Goal: Task Accomplishment & Management: Manage account settings

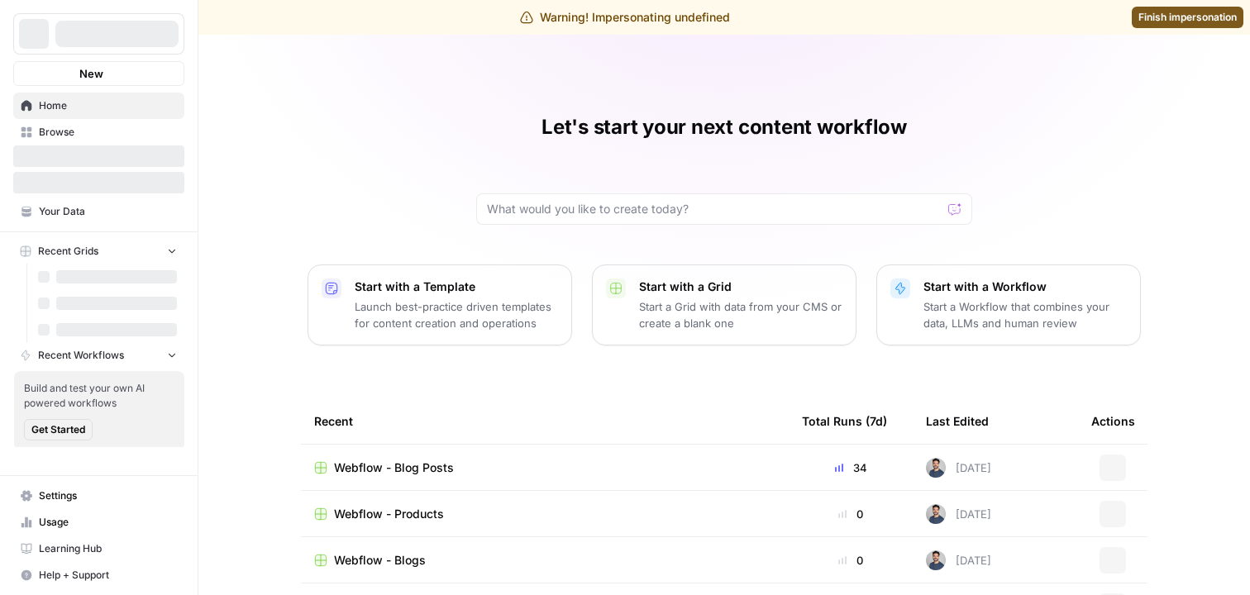
scroll to position [61, 0]
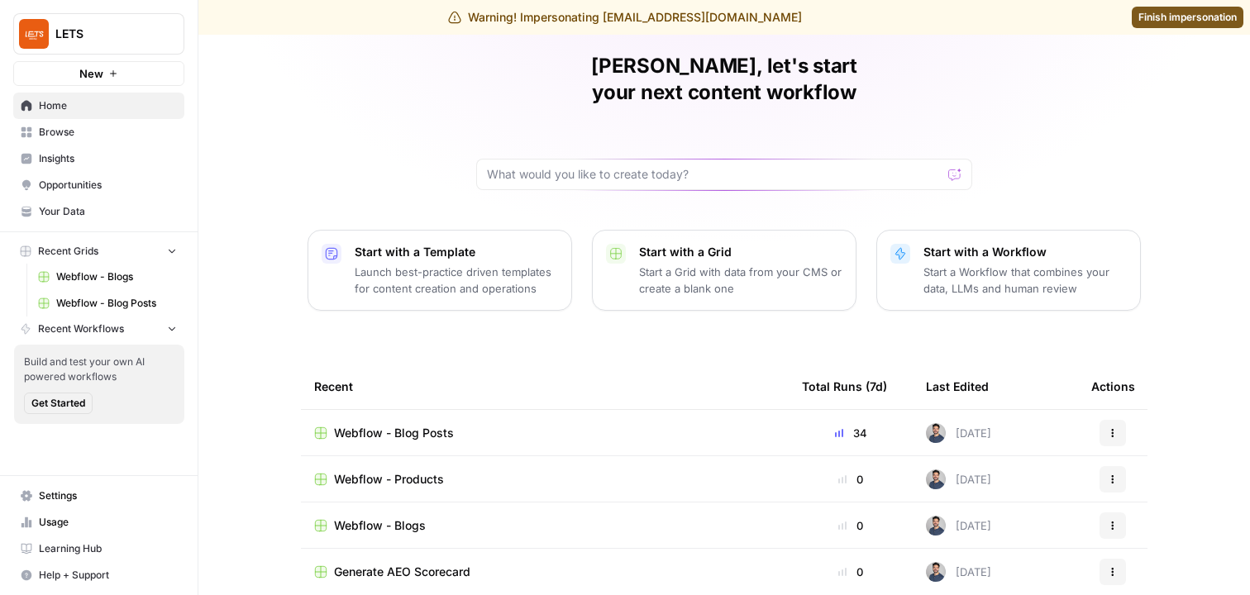
click at [73, 495] on span "Settings" at bounding box center [108, 496] width 138 height 15
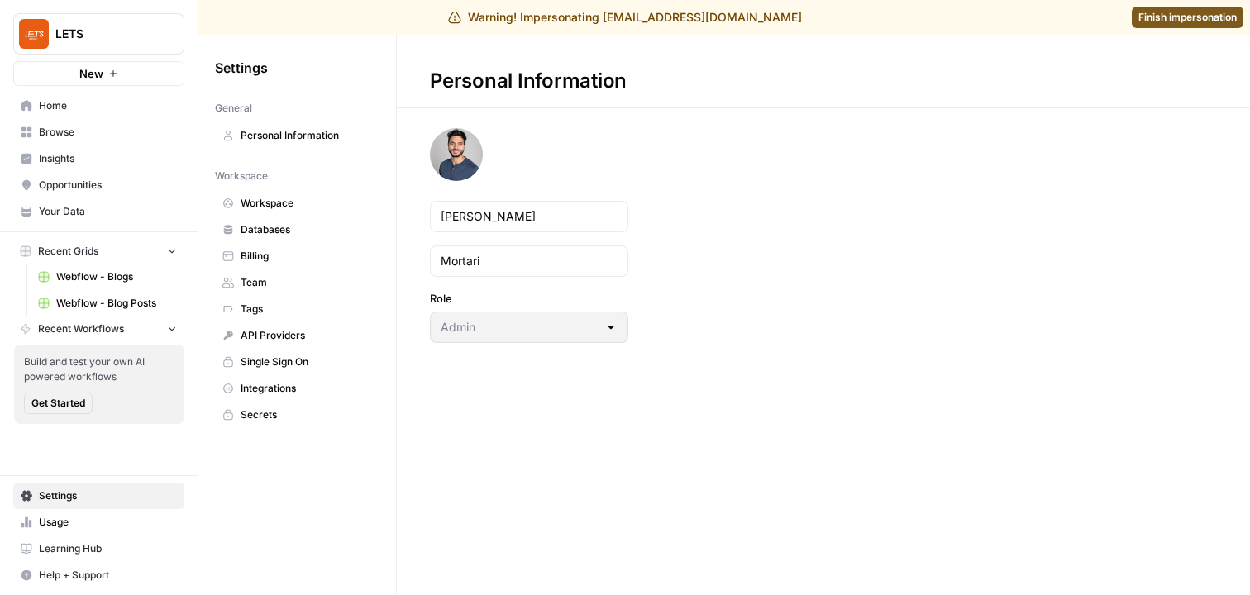
click at [302, 204] on span "Workspace" at bounding box center [306, 203] width 131 height 15
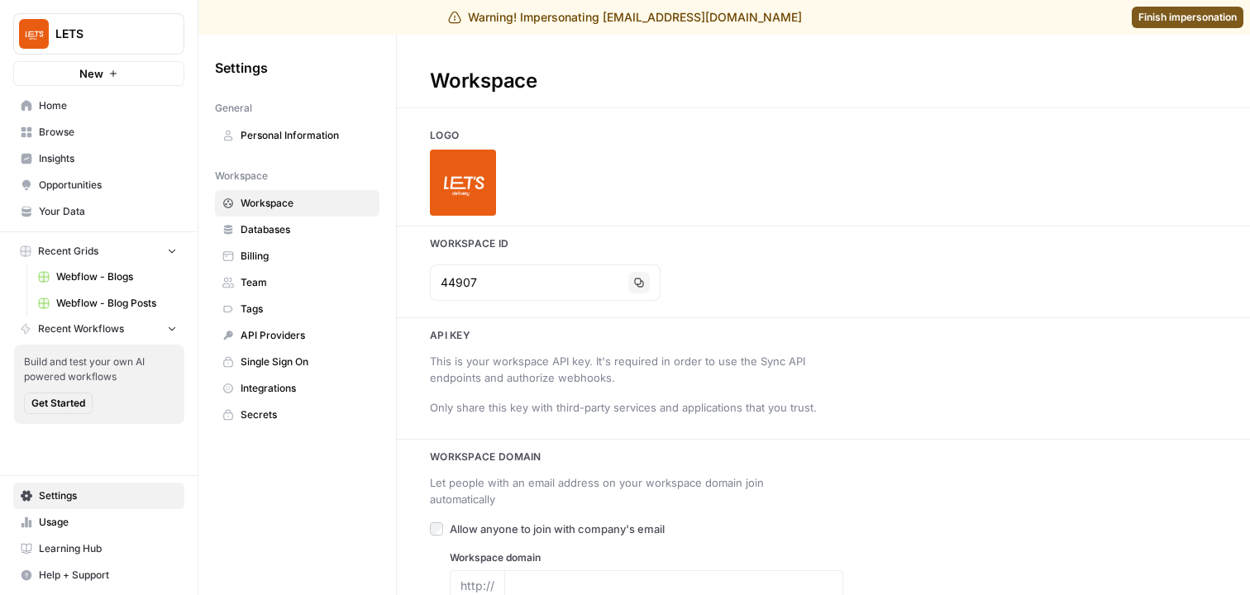
type input "www.lets.delivery"
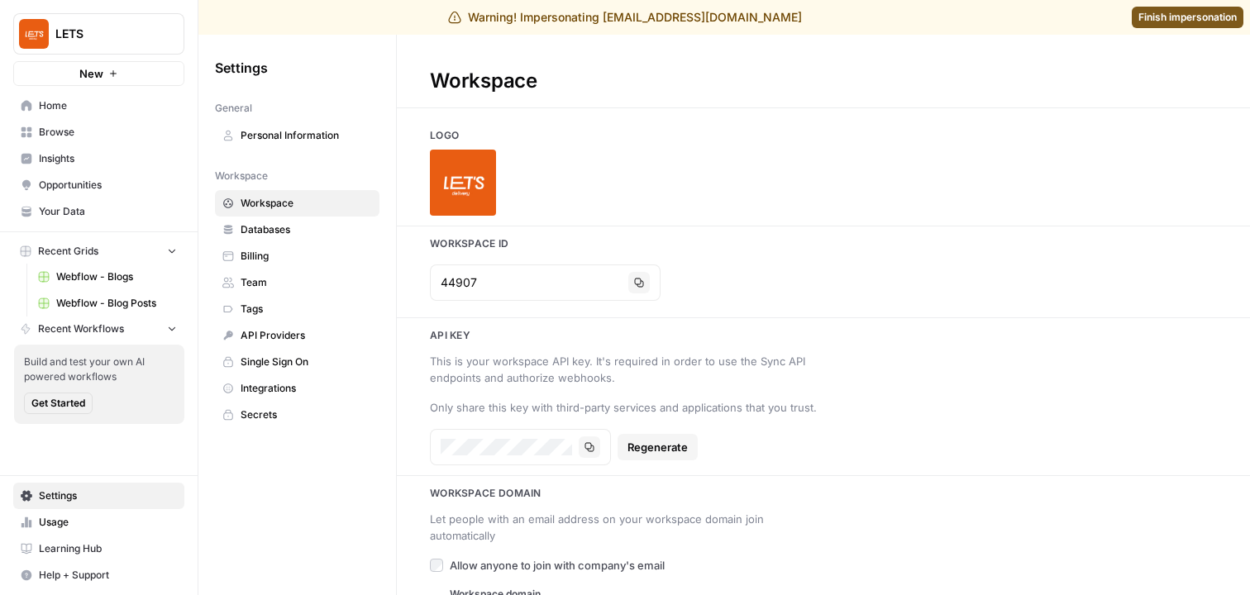
scroll to position [52, 0]
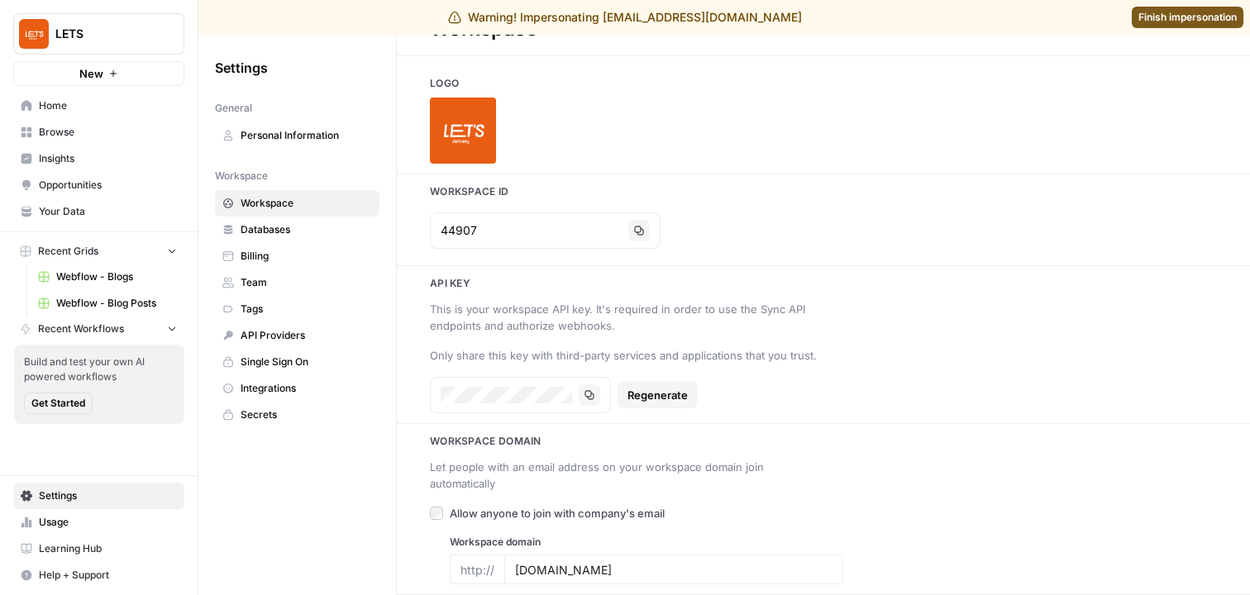
click at [296, 282] on span "Team" at bounding box center [306, 282] width 131 height 15
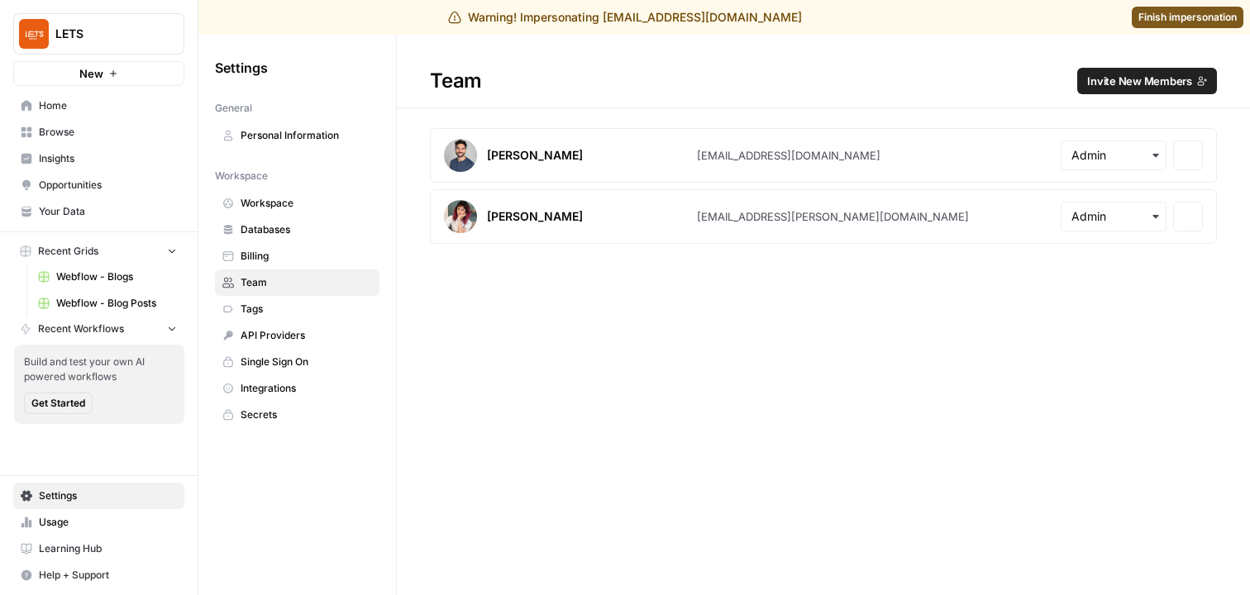
click at [293, 310] on span "Tags" at bounding box center [306, 309] width 131 height 15
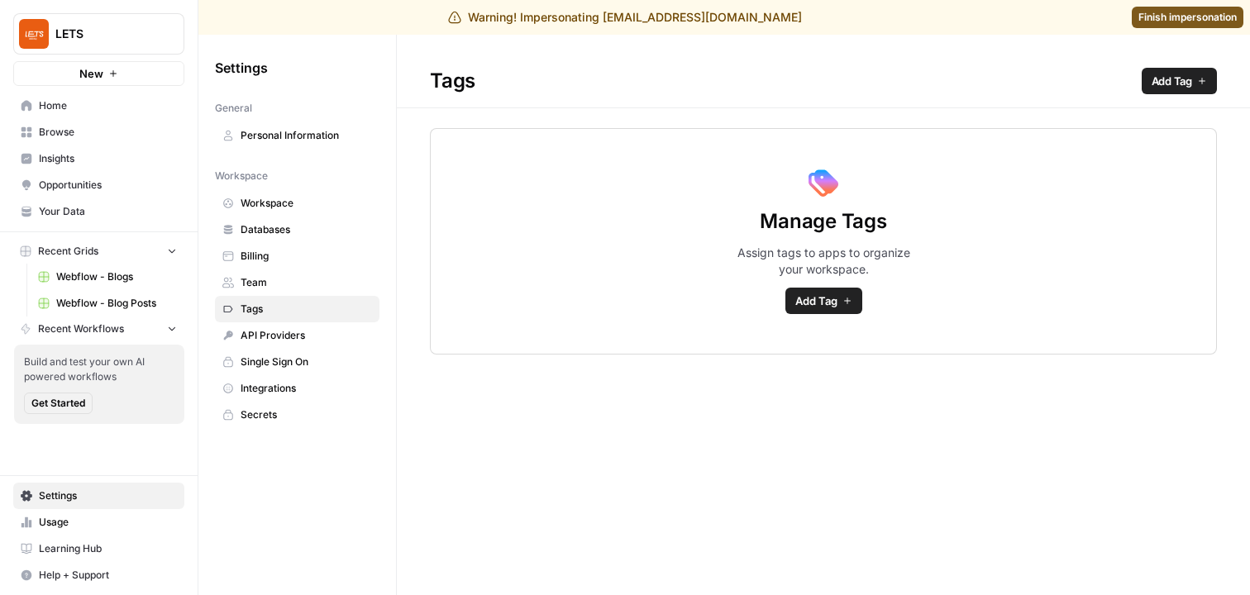
click at [291, 143] on link "Personal Information" at bounding box center [297, 135] width 165 height 26
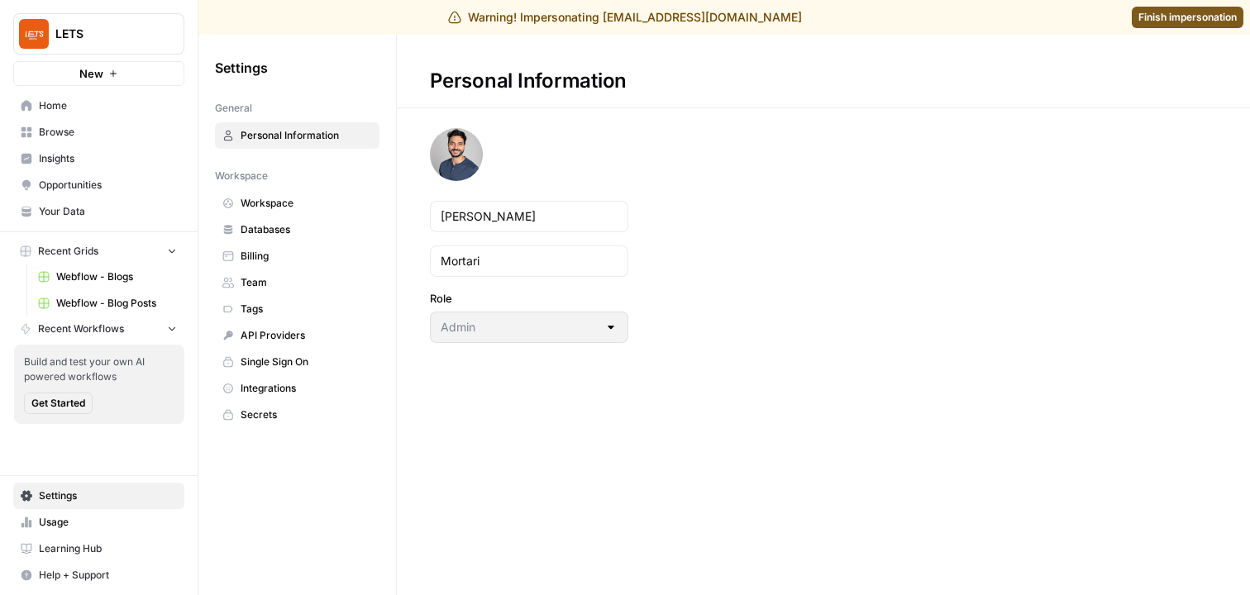
click at [51, 509] on link "Usage" at bounding box center [98, 522] width 171 height 26
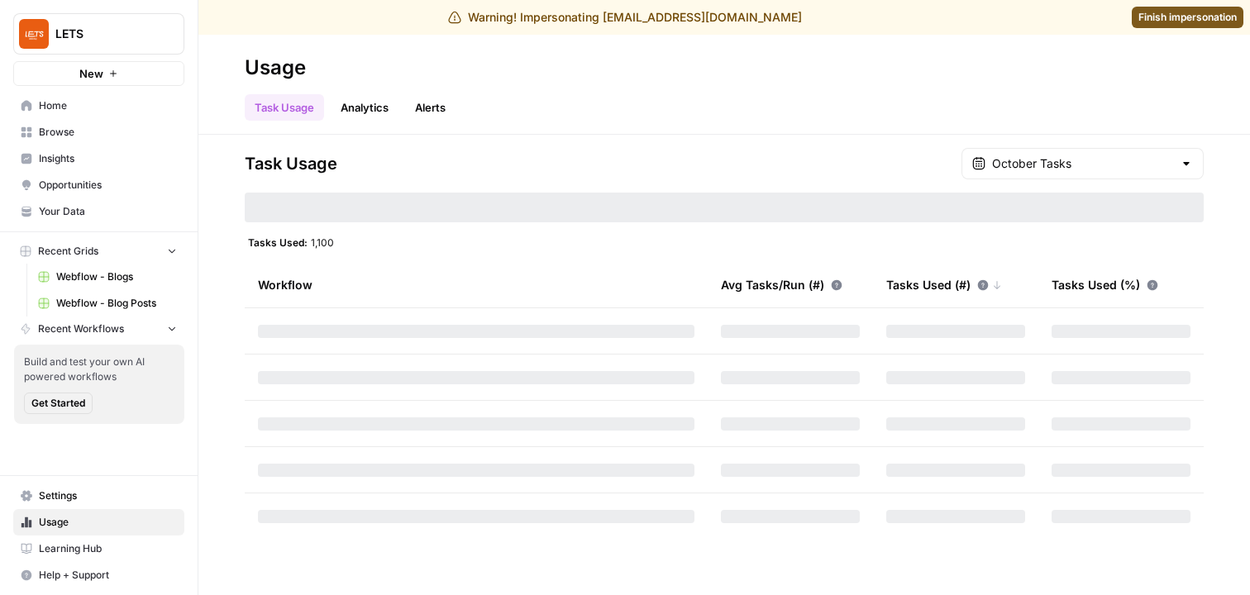
click at [446, 115] on link "Alerts" at bounding box center [430, 107] width 50 height 26
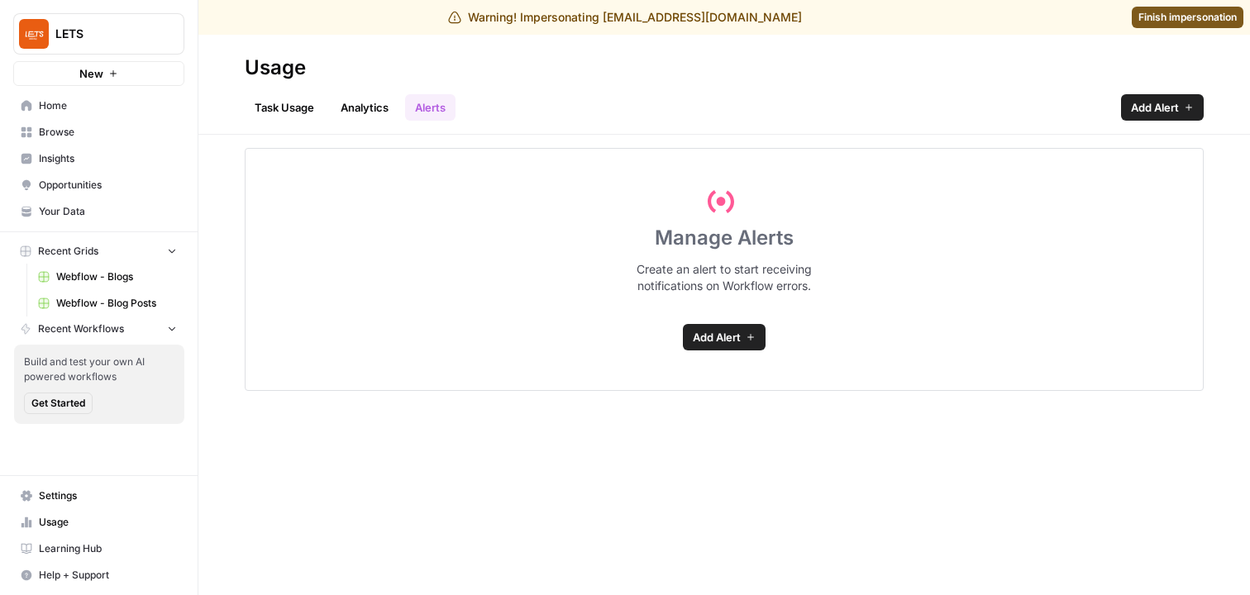
click at [369, 104] on link "Analytics" at bounding box center [365, 107] width 68 height 26
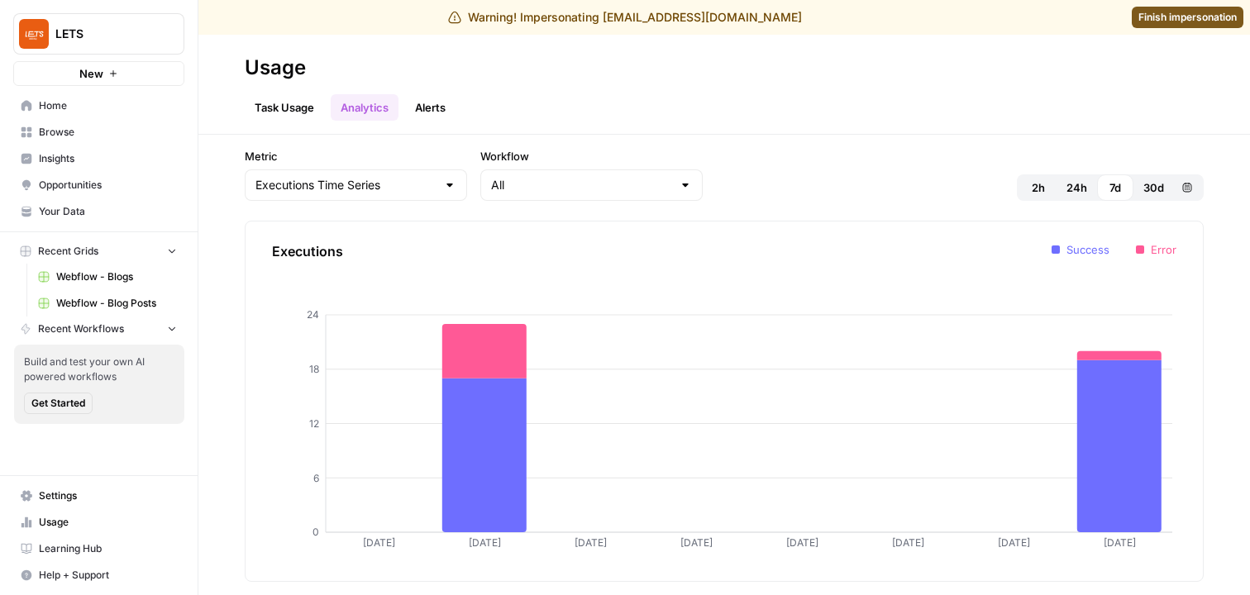
click at [278, 114] on link "Task Usage" at bounding box center [284, 107] width 79 height 26
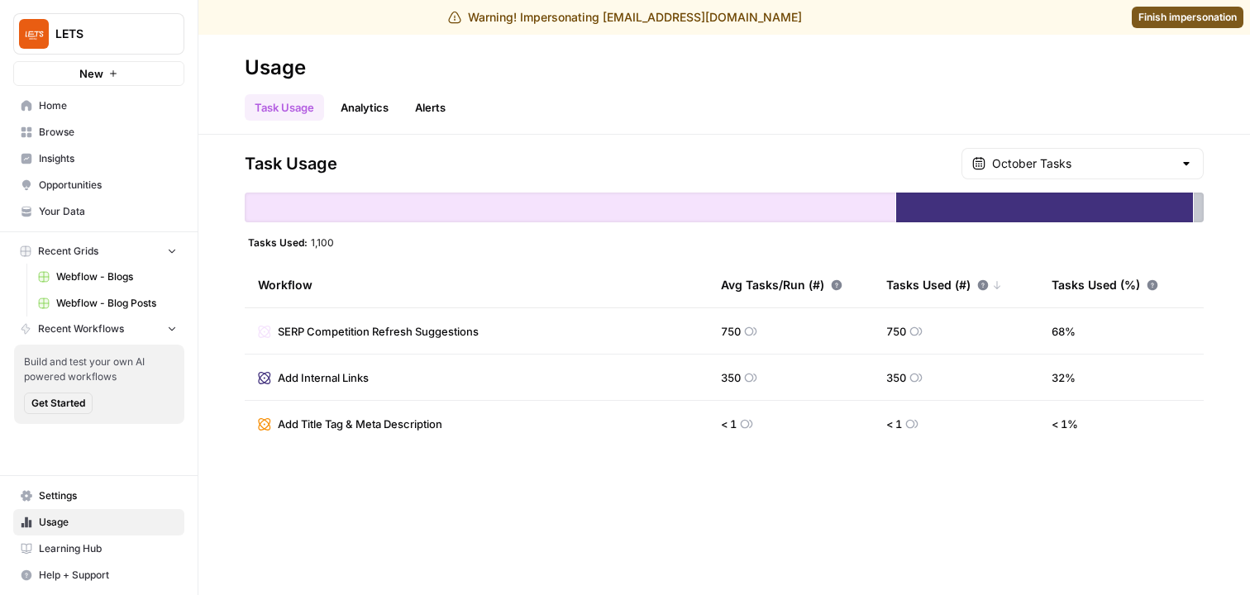
click at [1192, 29] on div "Warning! Impersonating andre@lets.delivery Finish impersonation" at bounding box center [625, 17] width 1250 height 35
click at [1200, 0] on div "Warning! Impersonating andre@lets.delivery Finish impersonation" at bounding box center [625, 17] width 1250 height 35
click at [1200, 6] on div "Warning! Impersonating andre@lets.delivery Finish impersonation" at bounding box center [625, 17] width 1250 height 35
click at [1202, 14] on span "Finish impersonation" at bounding box center [1187, 17] width 98 height 15
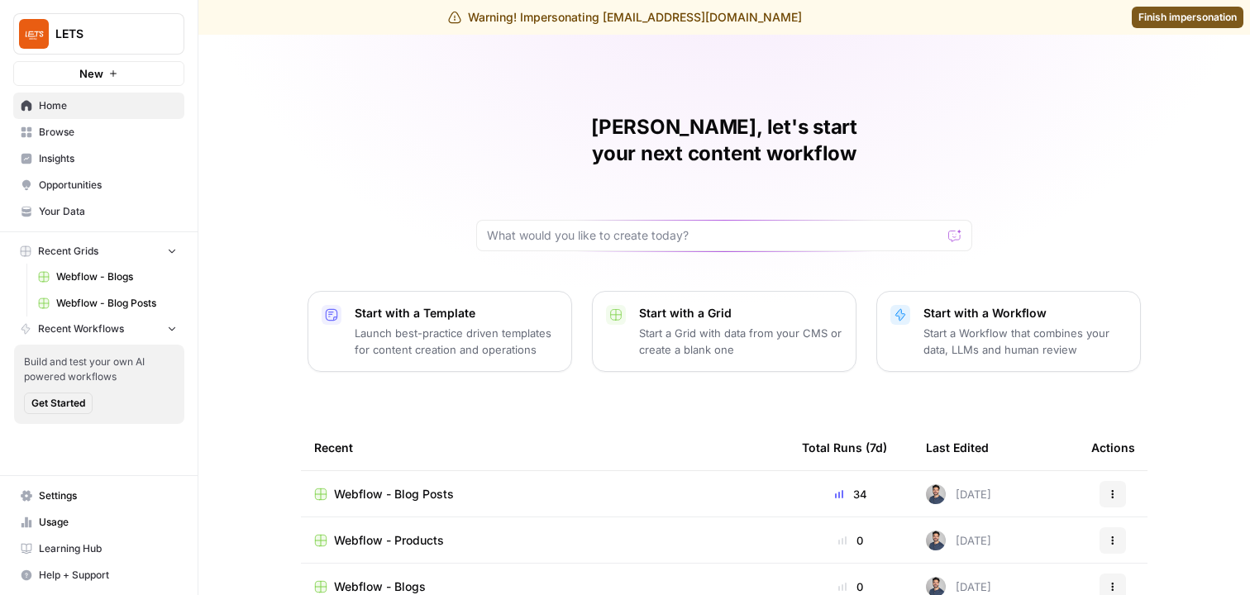
click at [74, 503] on span "Settings" at bounding box center [108, 496] width 138 height 15
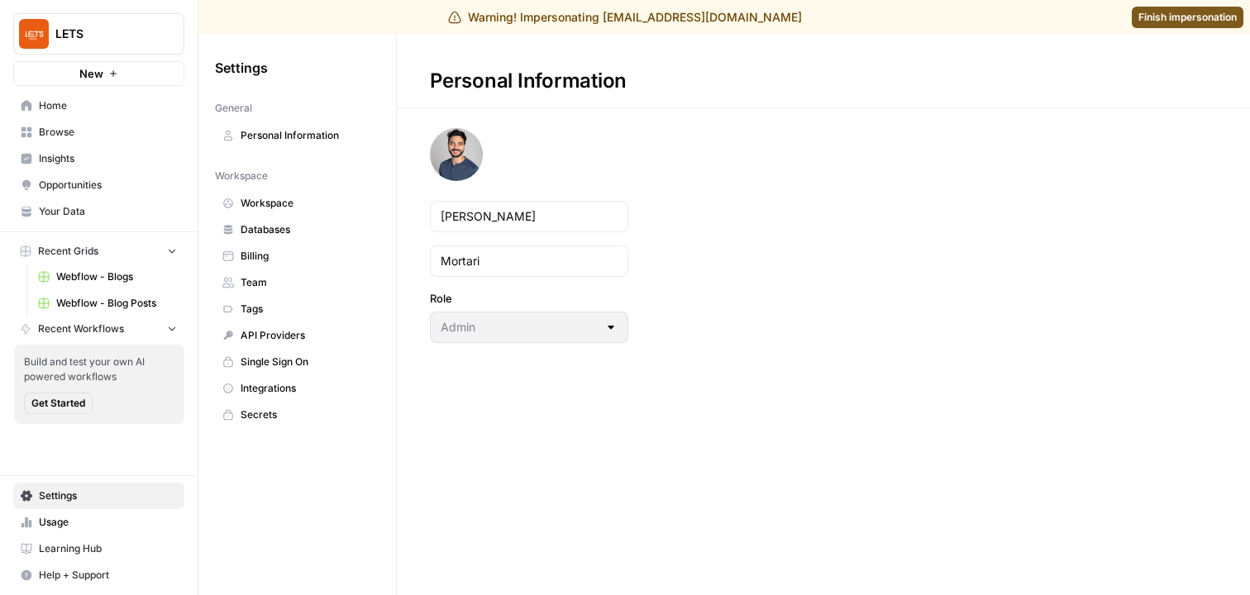
click at [289, 255] on span "Billing" at bounding box center [306, 256] width 131 height 15
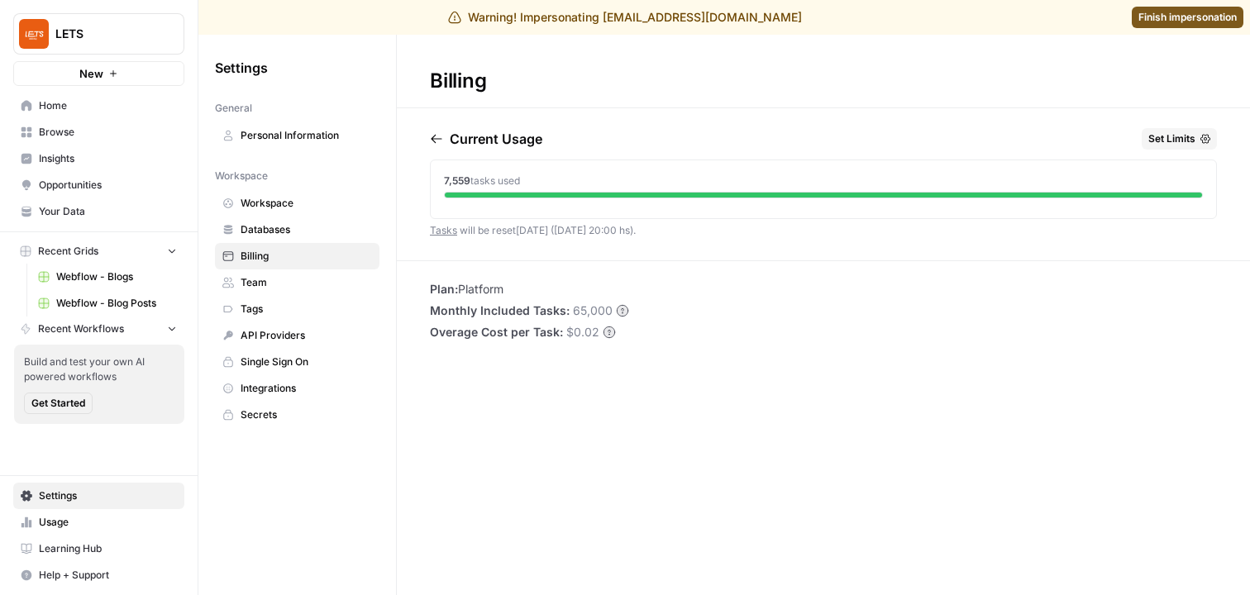
click at [1176, 133] on span "Set Limits" at bounding box center [1171, 138] width 47 height 15
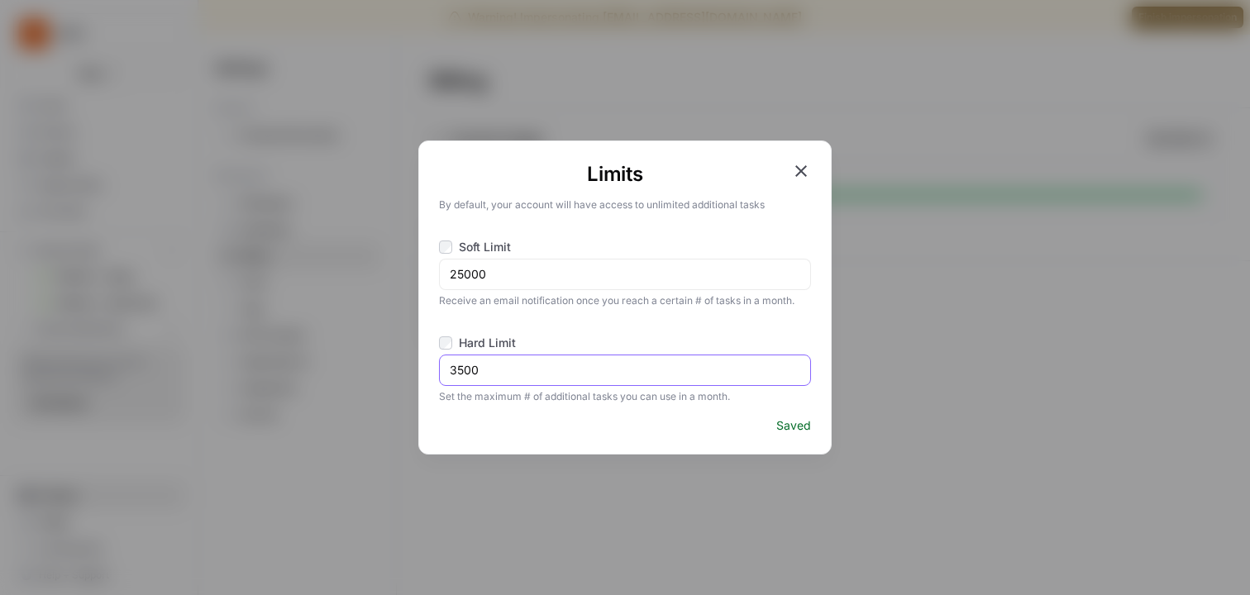
drag, startPoint x: 575, startPoint y: 365, endPoint x: 413, endPoint y: 366, distance: 162.0
click at [413, 366] on div "Limits By default, your account will have access to unlimited additional tasks …" at bounding box center [625, 297] width 1250 height 595
drag, startPoint x: 522, startPoint y: 272, endPoint x: 442, endPoint y: 272, distance: 79.4
click at [442, 272] on div "25000" at bounding box center [625, 274] width 372 height 31
type input "65000"
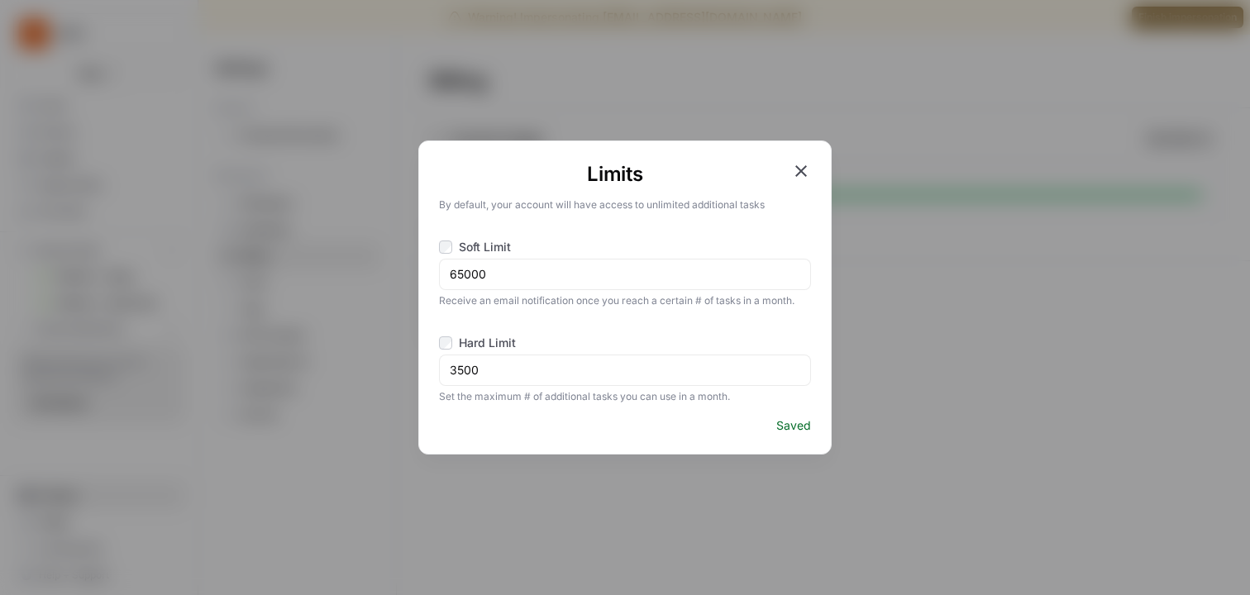
drag, startPoint x: 516, startPoint y: 361, endPoint x: 426, endPoint y: 361, distance: 90.1
click at [426, 361] on div "Limits By default, your account will have access to unlimited additional tasks …" at bounding box center [624, 298] width 413 height 314
drag, startPoint x: 489, startPoint y: 375, endPoint x: 443, endPoint y: 375, distance: 45.5
click at [443, 375] on div "3500" at bounding box center [625, 370] width 372 height 31
type input "65000"
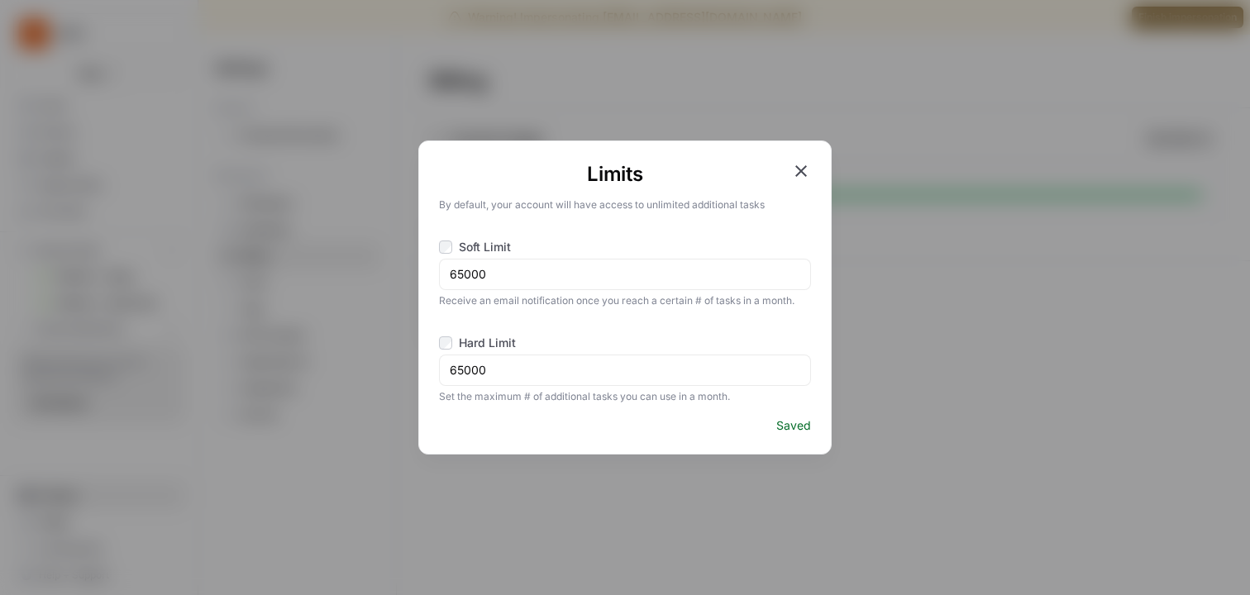
click at [796, 426] on span "Saved" at bounding box center [793, 426] width 35 height 17
click at [810, 168] on icon "button" at bounding box center [801, 171] width 20 height 20
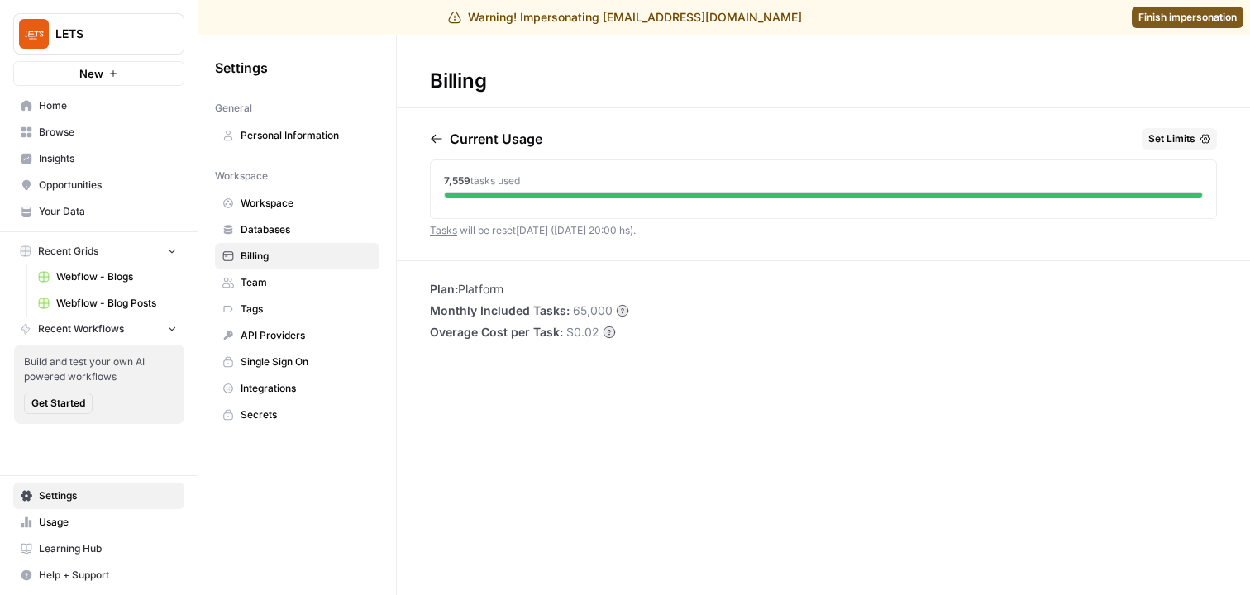
click at [1152, 17] on span "Finish impersonation" at bounding box center [1187, 17] width 98 height 15
